Goal: Information Seeking & Learning: Learn about a topic

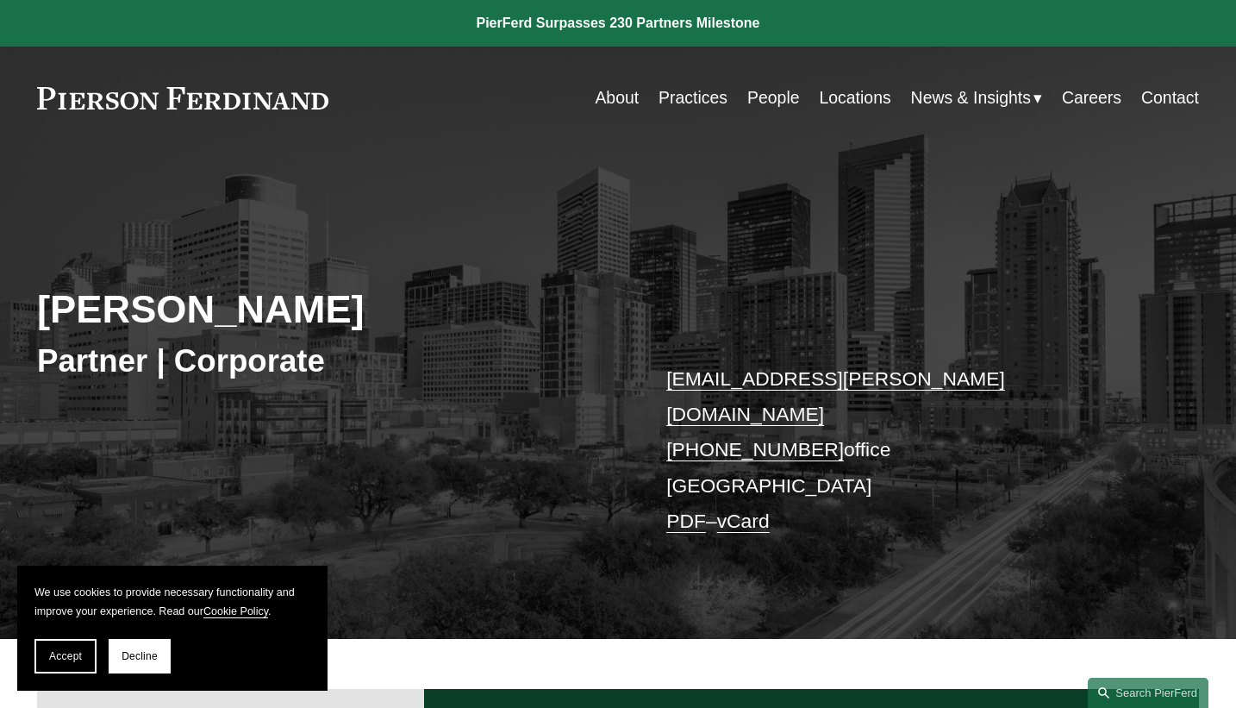
click at [757, 97] on link "People" at bounding box center [773, 98] width 53 height 34
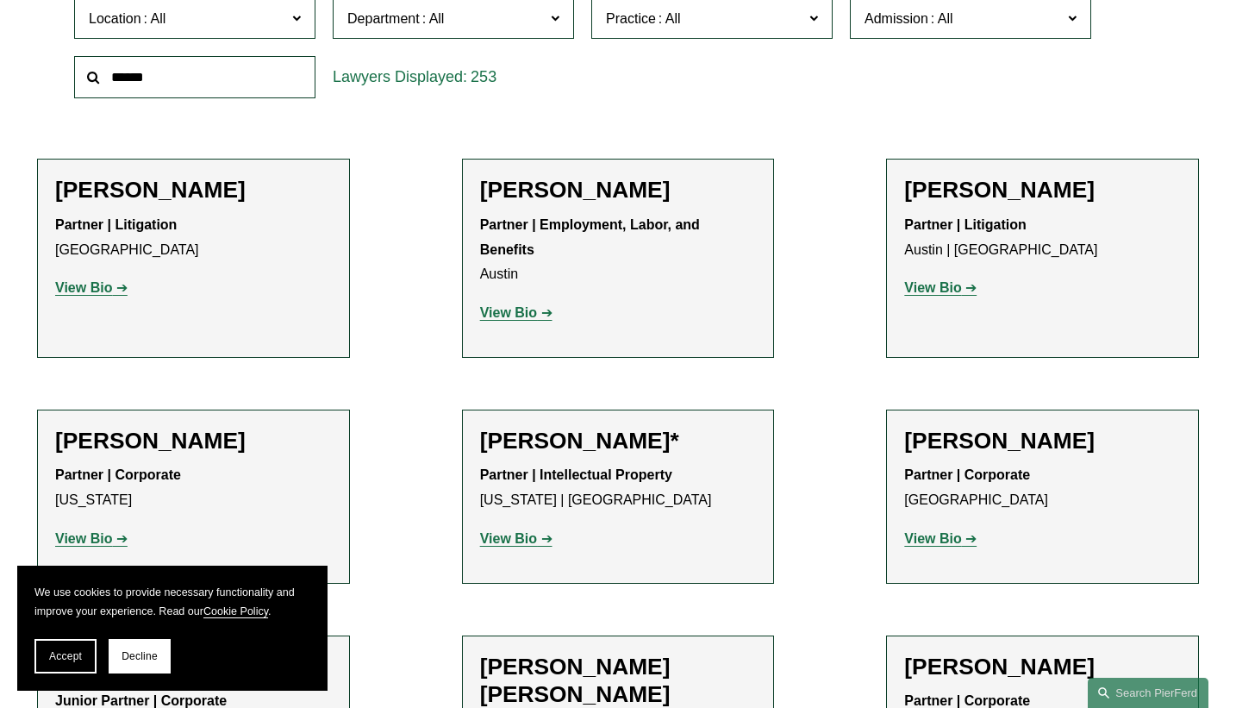
scroll to position [587, 0]
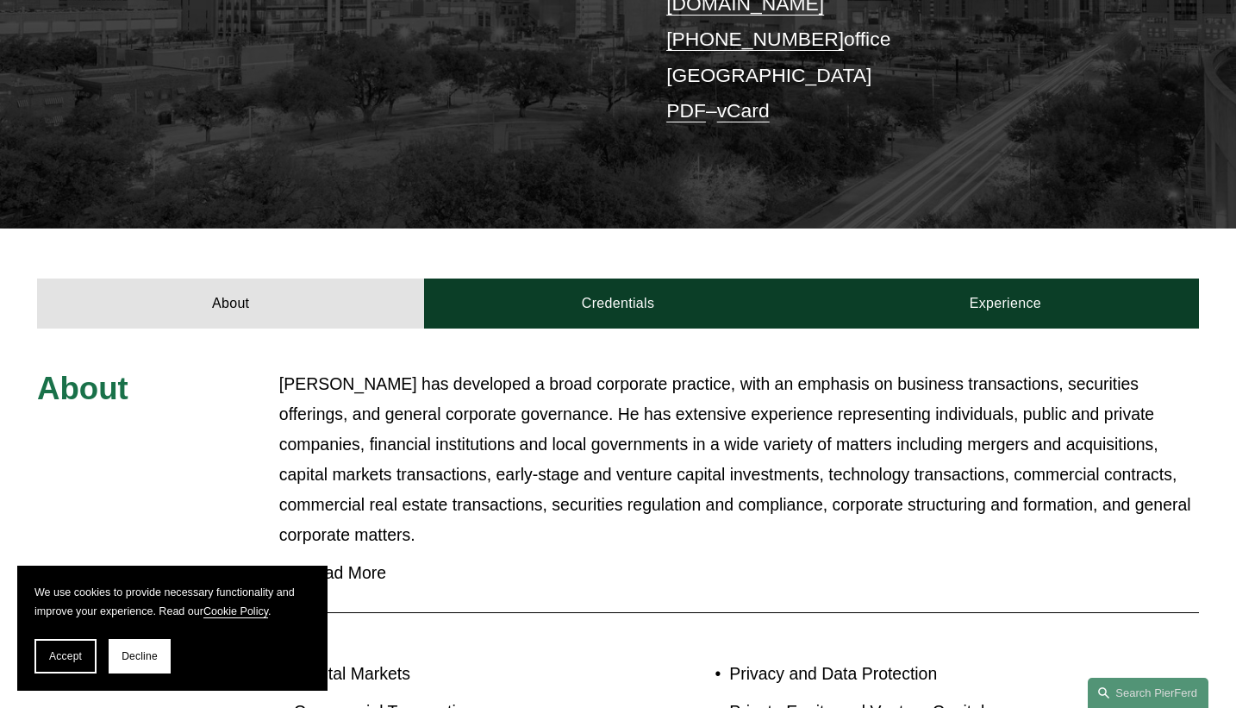
scroll to position [413, 0]
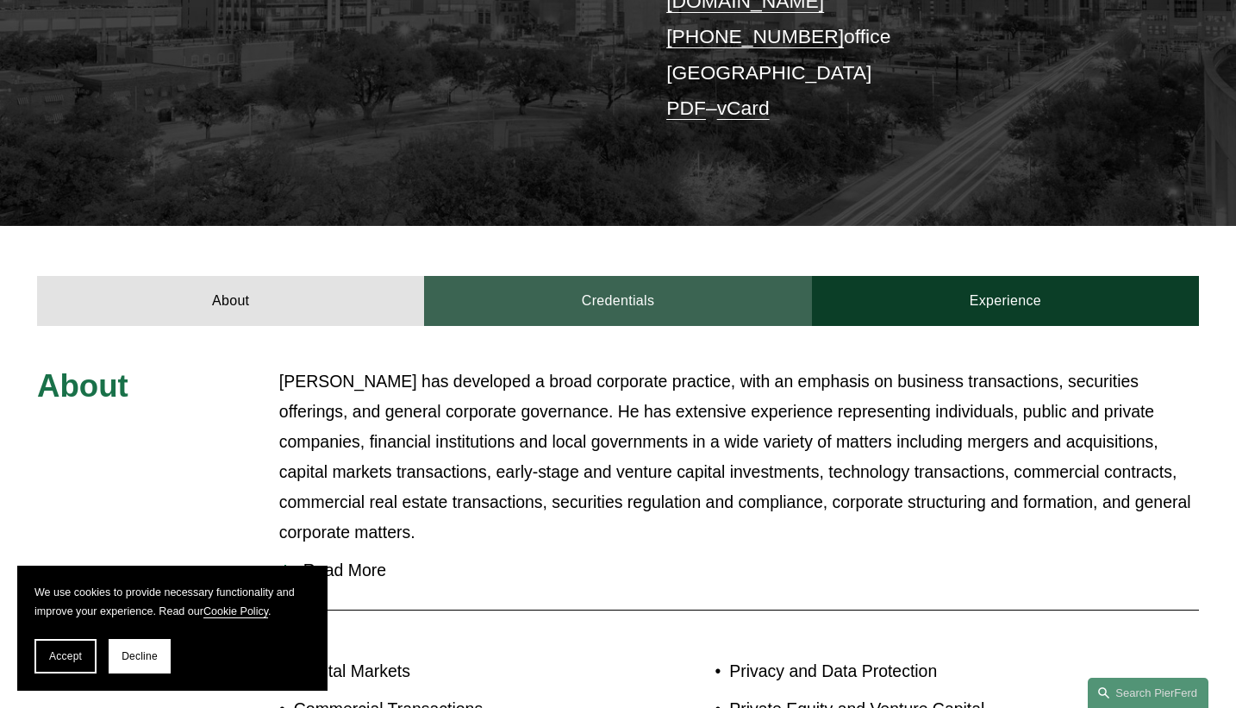
click at [639, 276] on link "Credentials" at bounding box center [617, 301] width 387 height 50
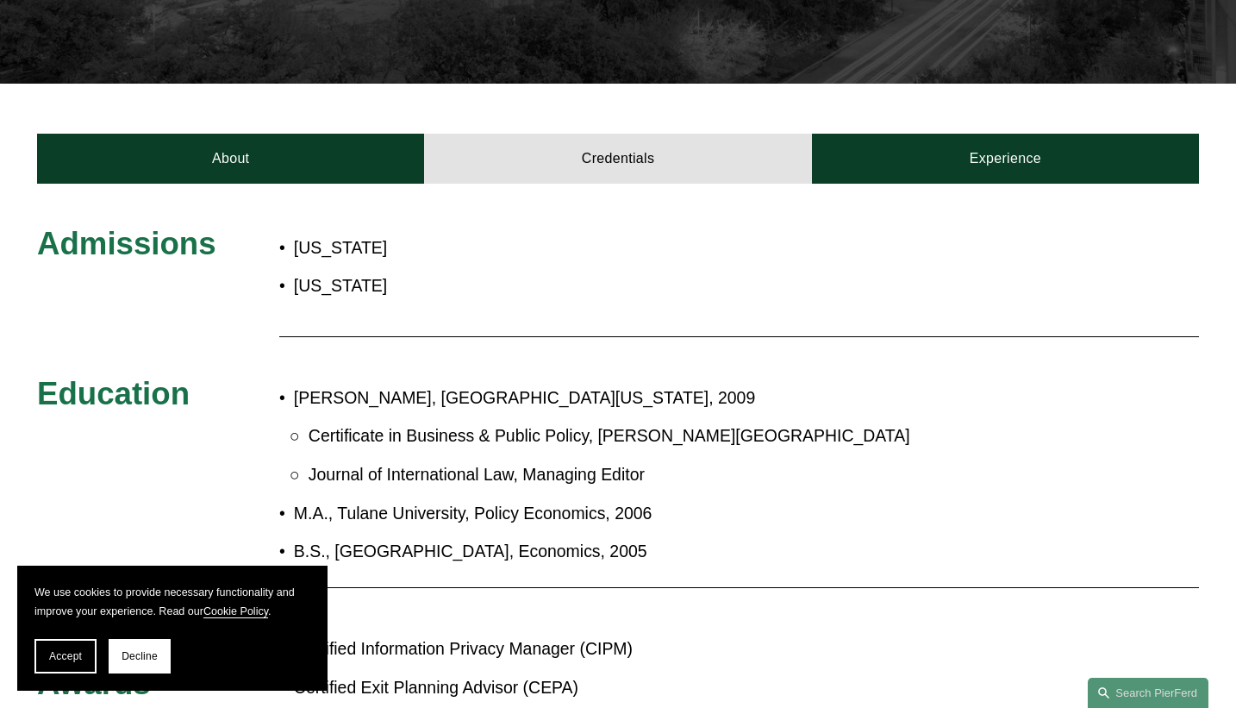
scroll to position [581, 0]
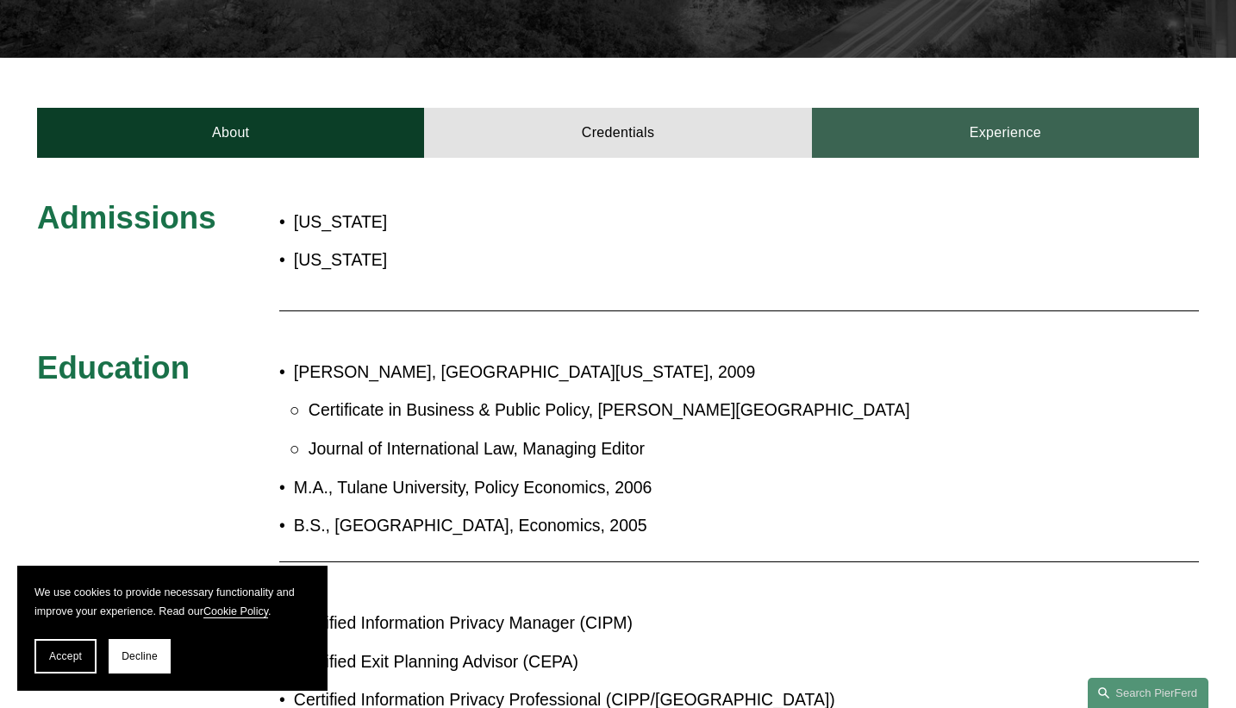
click at [1016, 109] on link "Experience" at bounding box center [1005, 133] width 387 height 50
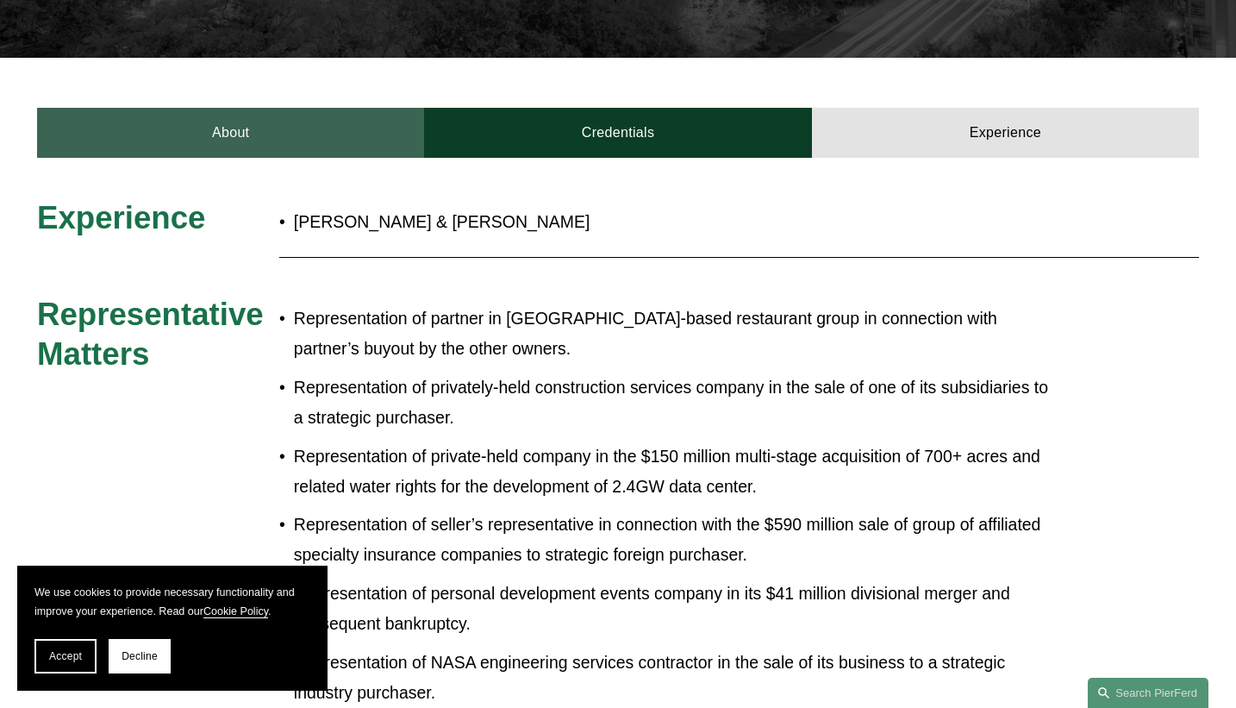
click at [285, 115] on link "About" at bounding box center [230, 133] width 387 height 50
